Goal: Information Seeking & Learning: Understand process/instructions

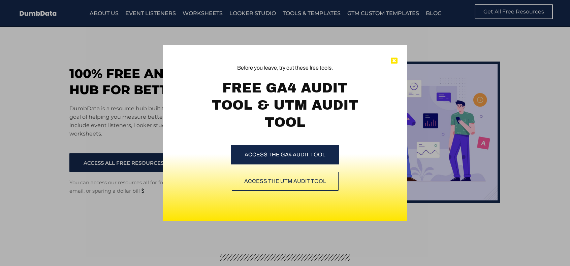
click at [393, 60] on icon at bounding box center [394, 61] width 7 height 7
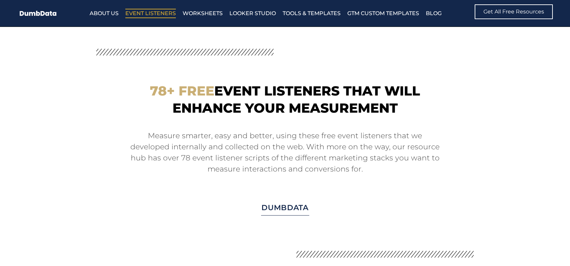
click at [263, 81] on div "78+ Free Event Listeners that will enhance your measurement Measure smarter, ea…" at bounding box center [284, 151] width 377 height 145
click at [425, 138] on p "Measure smarter, easy and better, using these free event listeners that we deve…" at bounding box center [285, 152] width 310 height 44
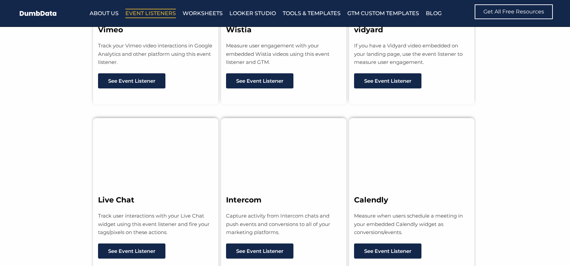
scroll to position [1381, 0]
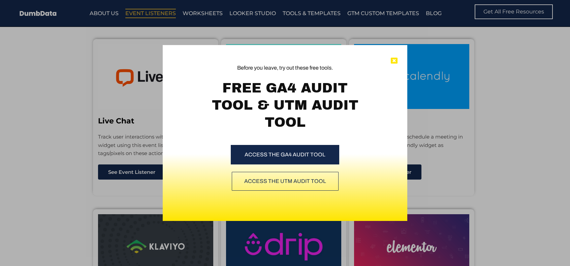
click at [392, 62] on icon at bounding box center [394, 61] width 7 height 7
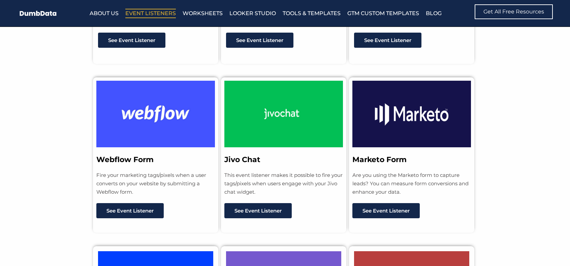
scroll to position [1684, 0]
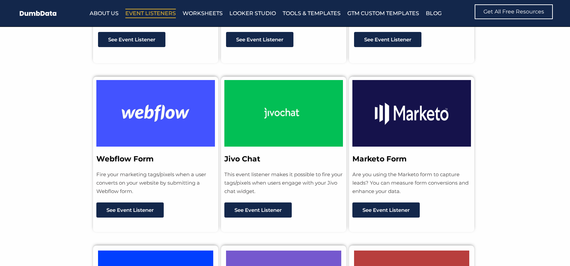
drag, startPoint x: 138, startPoint y: 205, endPoint x: 485, endPoint y: 160, distance: 349.8
click at [485, 161] on section "Webflow Form Fire your marketing tags/pixels when a user converts on your websi…" at bounding box center [285, 147] width 570 height 169
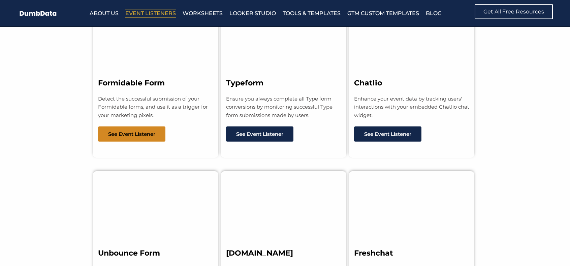
scroll to position [3133, 0]
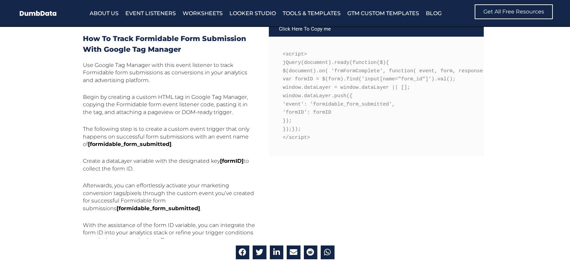
scroll to position [303, 0]
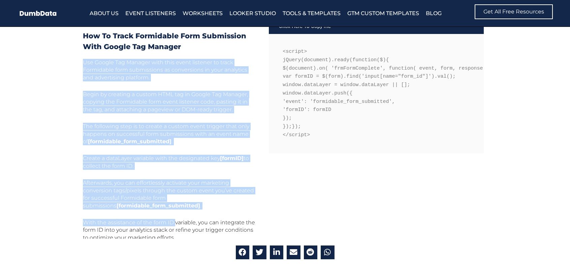
drag, startPoint x: 84, startPoint y: 62, endPoint x: 175, endPoint y: 221, distance: 183.2
click at [175, 221] on div "Use Google Tag Manager with this event listener to track Formidable form submis…" at bounding box center [170, 150] width 174 height 183
click at [89, 71] on span "Use Google Tag Manager with this event listener to track Formidable form submis…" at bounding box center [165, 70] width 164 height 22
click at [81, 63] on section "How to track Formidable Form Submission with google tag manager Use Google Tag …" at bounding box center [285, 137] width 570 height 290
click at [87, 61] on span "Use Google Tag Manager with this event listener to track Formidable form submis…" at bounding box center [165, 70] width 164 height 22
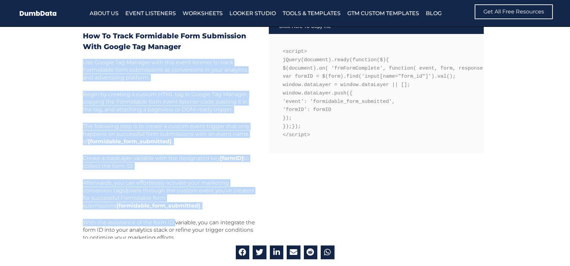
click at [82, 63] on section "How to track Formidable Form Submission with google tag manager Use Google Tag …" at bounding box center [285, 137] width 570 height 290
click at [49, 122] on section "How to track Formidable Form Submission with google tag manager Use Google Tag …" at bounding box center [285, 137] width 570 height 290
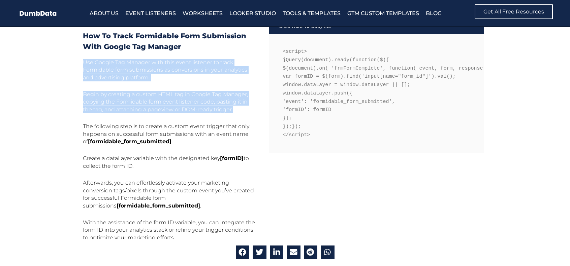
click at [49, 122] on section "How to track Formidable Form Submission with google tag manager Use Google Tag …" at bounding box center [285, 137] width 570 height 290
click at [85, 97] on span "Begin by creating a custom HTML tag in Google Tag Manager, copying the Formidab…" at bounding box center [165, 102] width 165 height 22
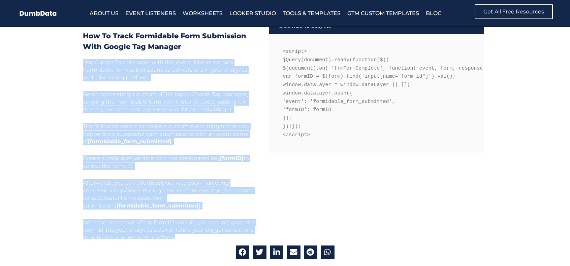
drag, startPoint x: 84, startPoint y: 62, endPoint x: 177, endPoint y: 235, distance: 196.8
click at [177, 235] on div "Use Google Tag Manager with this event listener to track Formidable form submis…" at bounding box center [170, 150] width 174 height 183
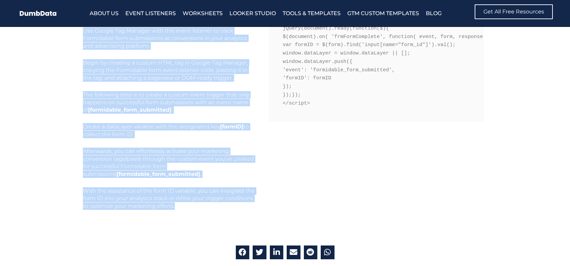
scroll to position [337, 0]
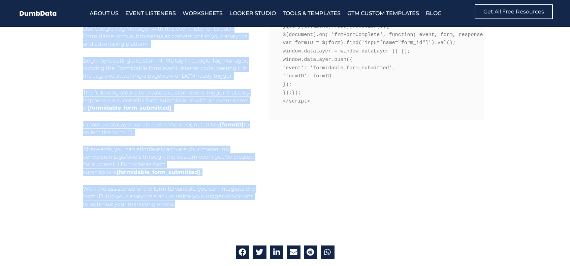
copy div "Use Google Tag Manager with this event listener to track Formidable form submis…"
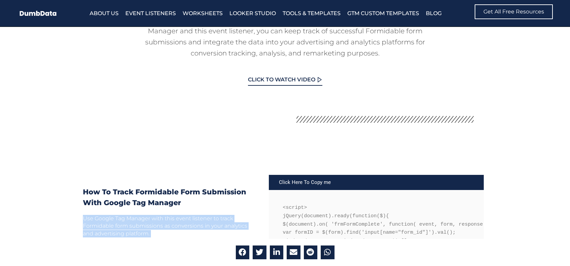
scroll to position [135, 0]
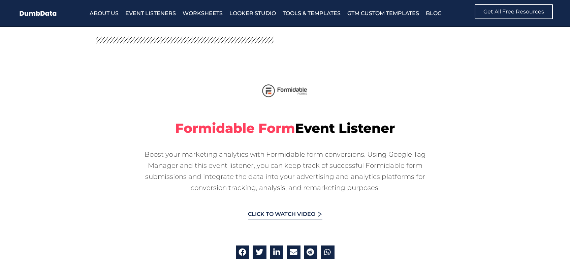
scroll to position [0, 0]
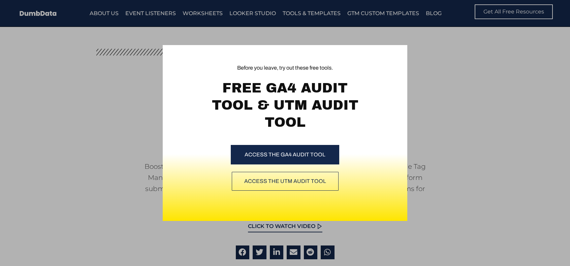
click at [480, 61] on div "Before you leave, try out these free tools. FREE GA4 AUDIT TOOL & UTM AUDIT TOO…" at bounding box center [285, 133] width 570 height 266
